Goal: Download file/media

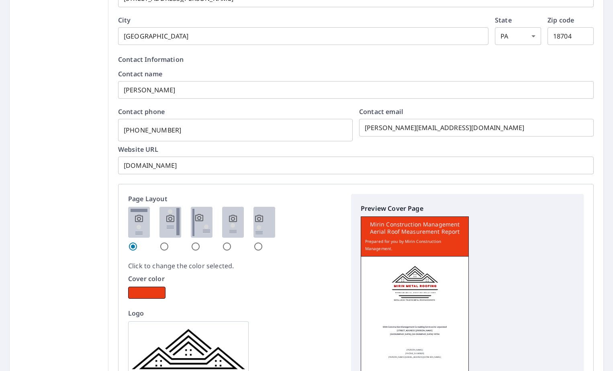
scroll to position [201, 0]
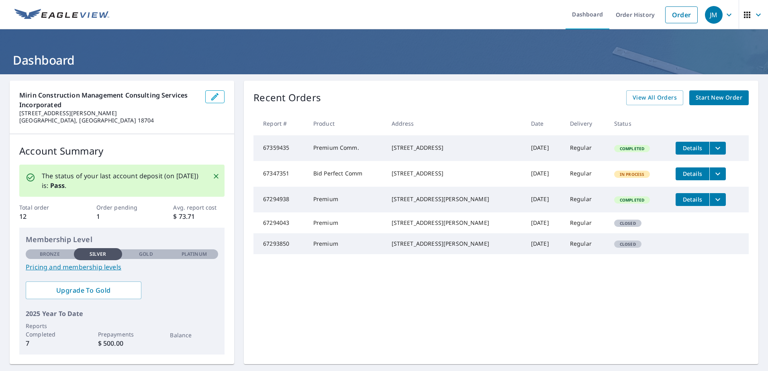
click at [713, 149] on icon "filesDropdownBtn-67359435" at bounding box center [718, 148] width 10 height 10
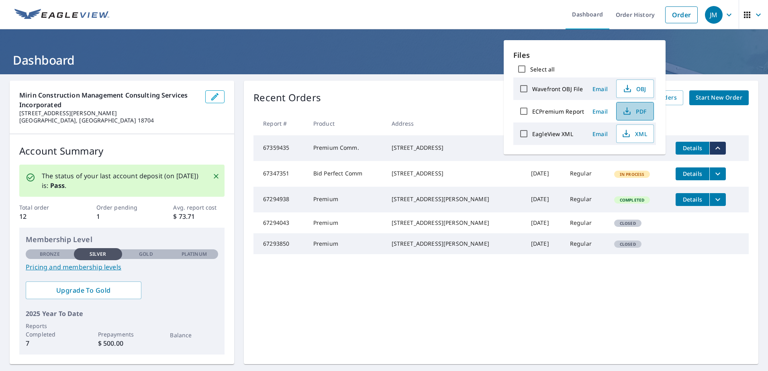
click at [636, 114] on span "PDF" at bounding box center [634, 111] width 26 height 10
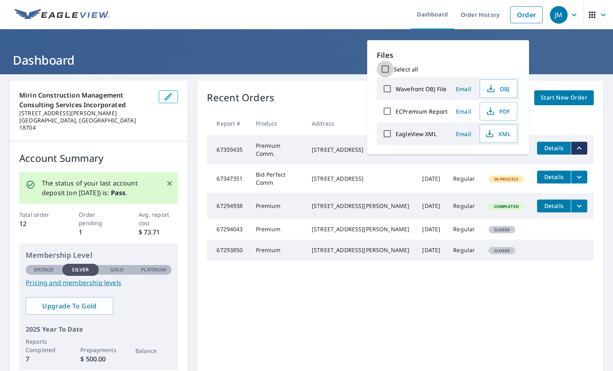
click at [388, 70] on input "Select all" at bounding box center [385, 69] width 17 height 17
checkbox input "true"
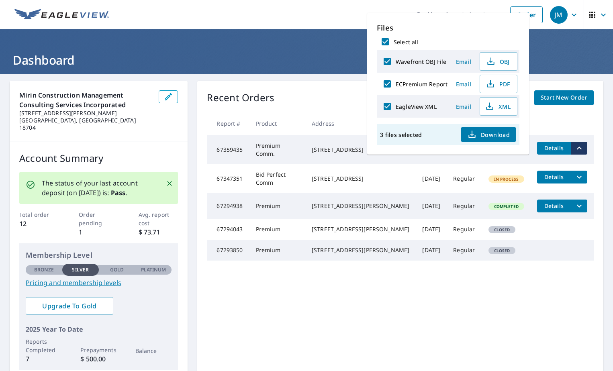
click at [498, 131] on span "Download" at bounding box center [488, 135] width 43 height 10
